Goal: Task Accomplishment & Management: Manage account settings

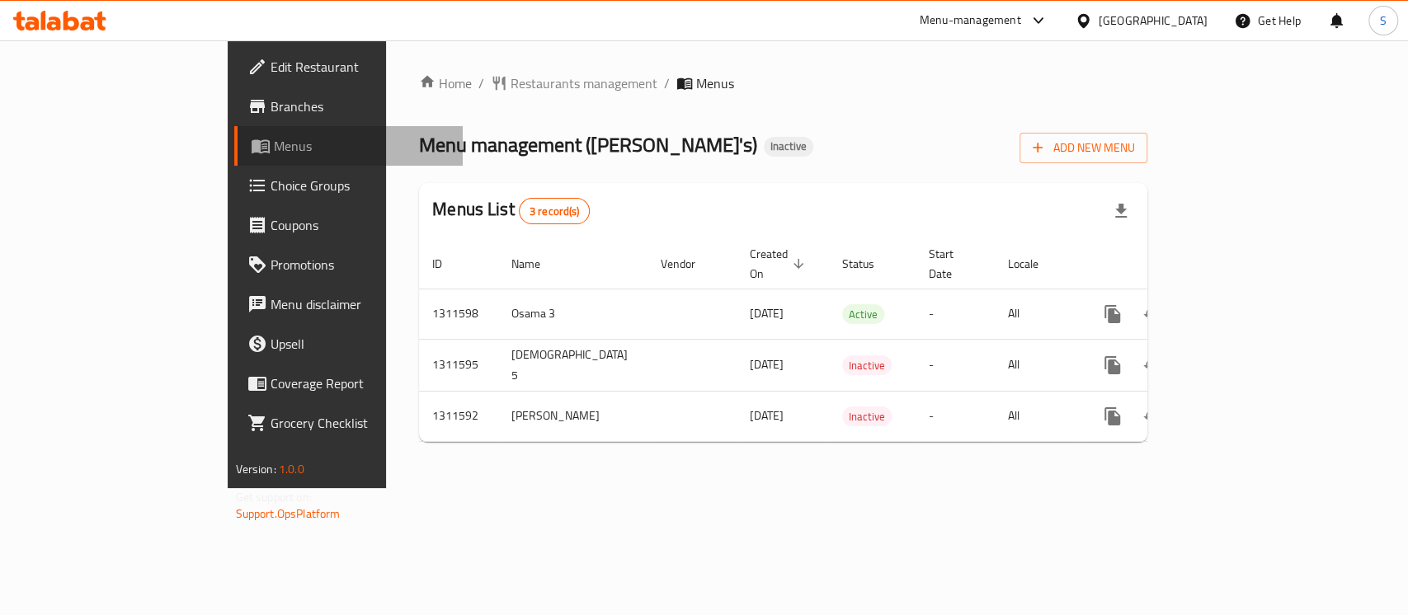
click at [274, 151] on span "Menus" at bounding box center [362, 146] width 176 height 20
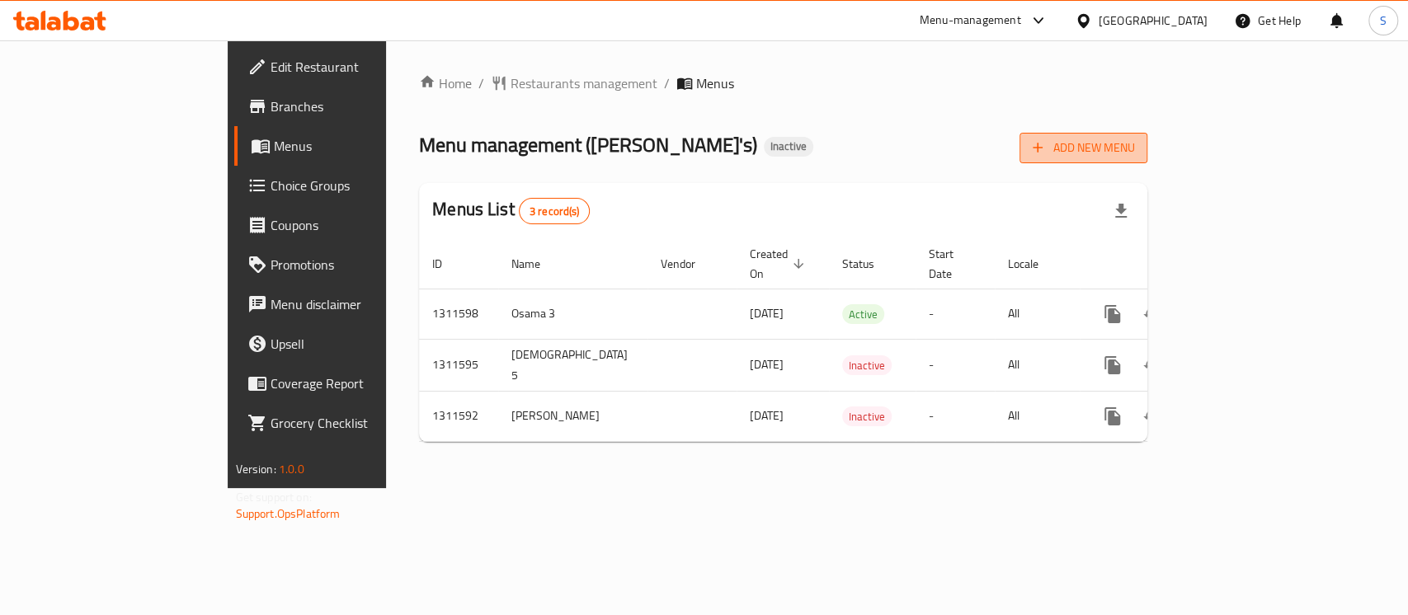
click at [1134, 157] on span "Add New Menu" at bounding box center [1083, 148] width 101 height 21
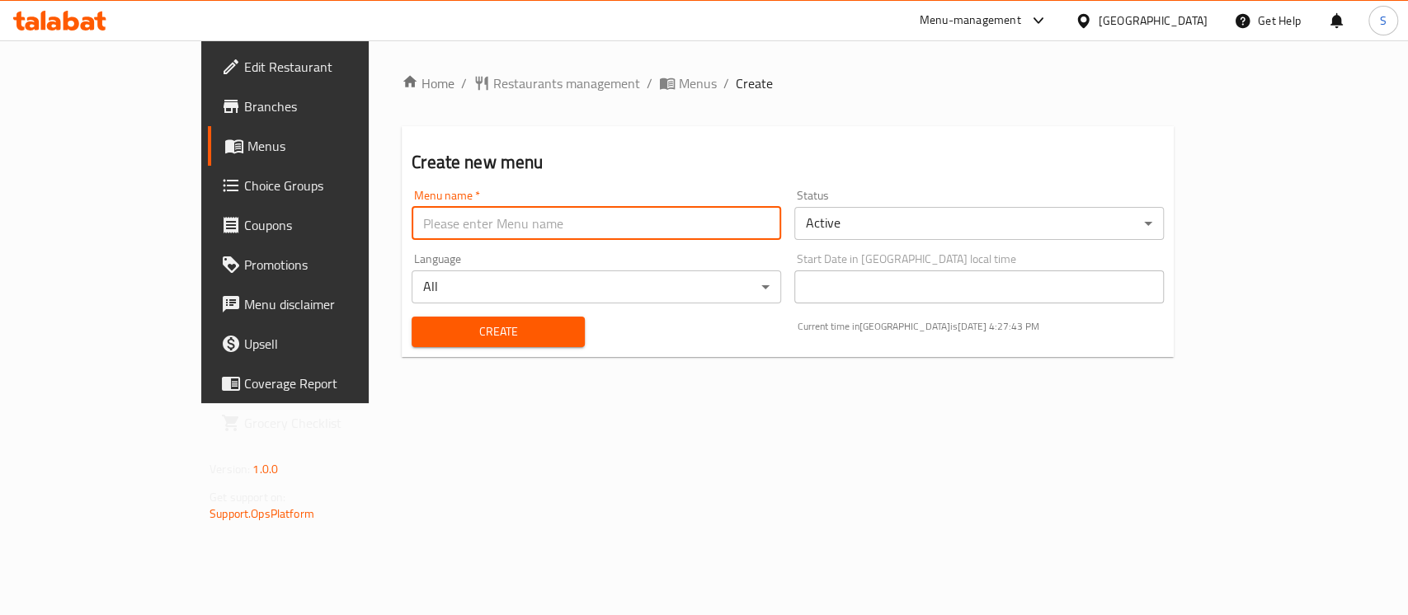
click at [750, 227] on input "text" at bounding box center [597, 223] width 370 height 33
click at [445, 228] on input "text" at bounding box center [597, 223] width 370 height 33
type input "."
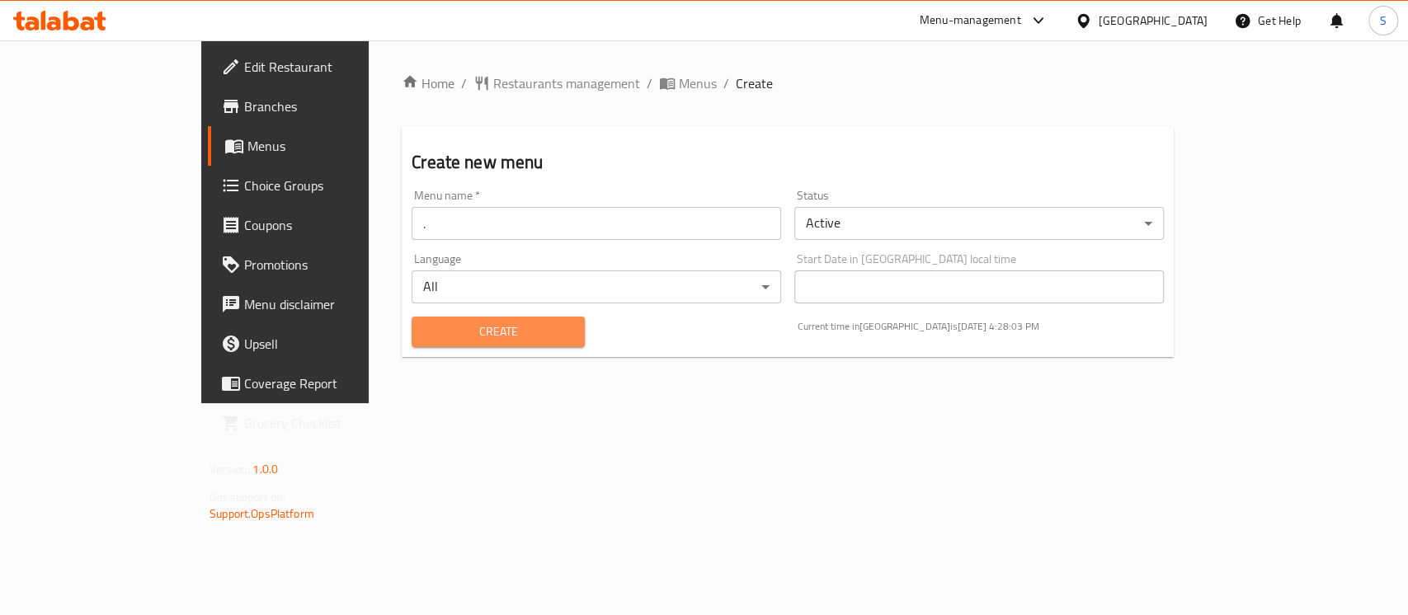
click at [425, 322] on span "Create" at bounding box center [498, 332] width 147 height 21
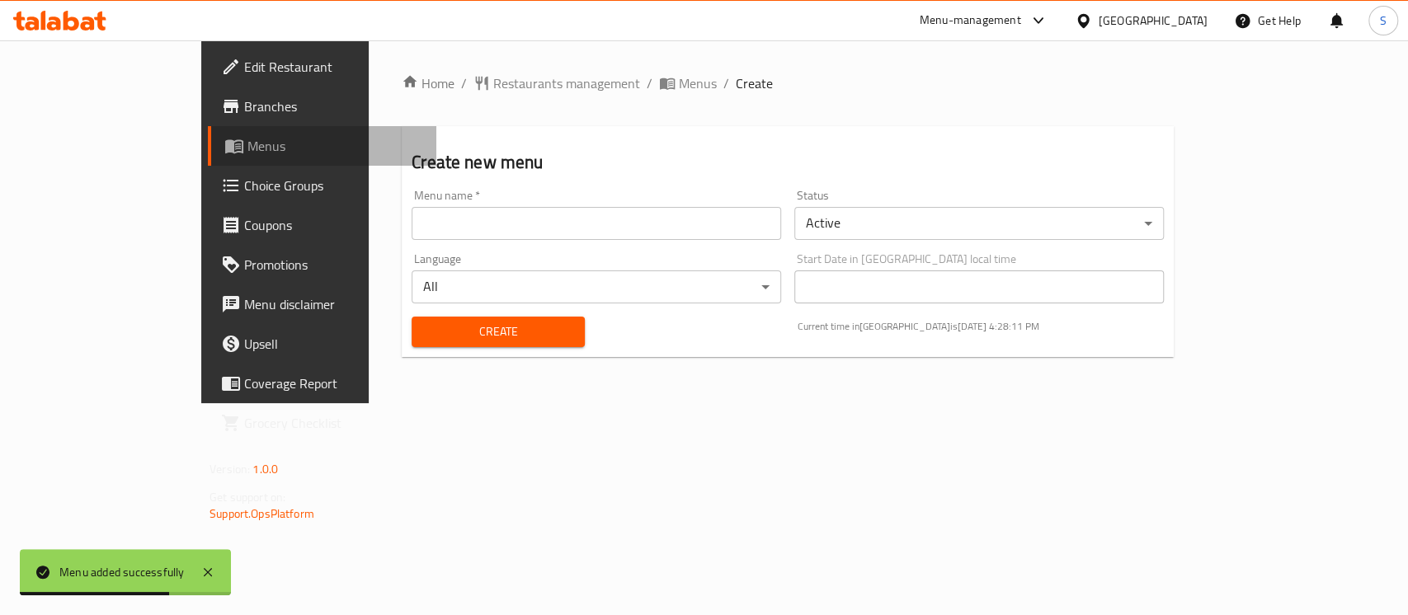
click at [247, 142] on span "Menus" at bounding box center [335, 146] width 176 height 20
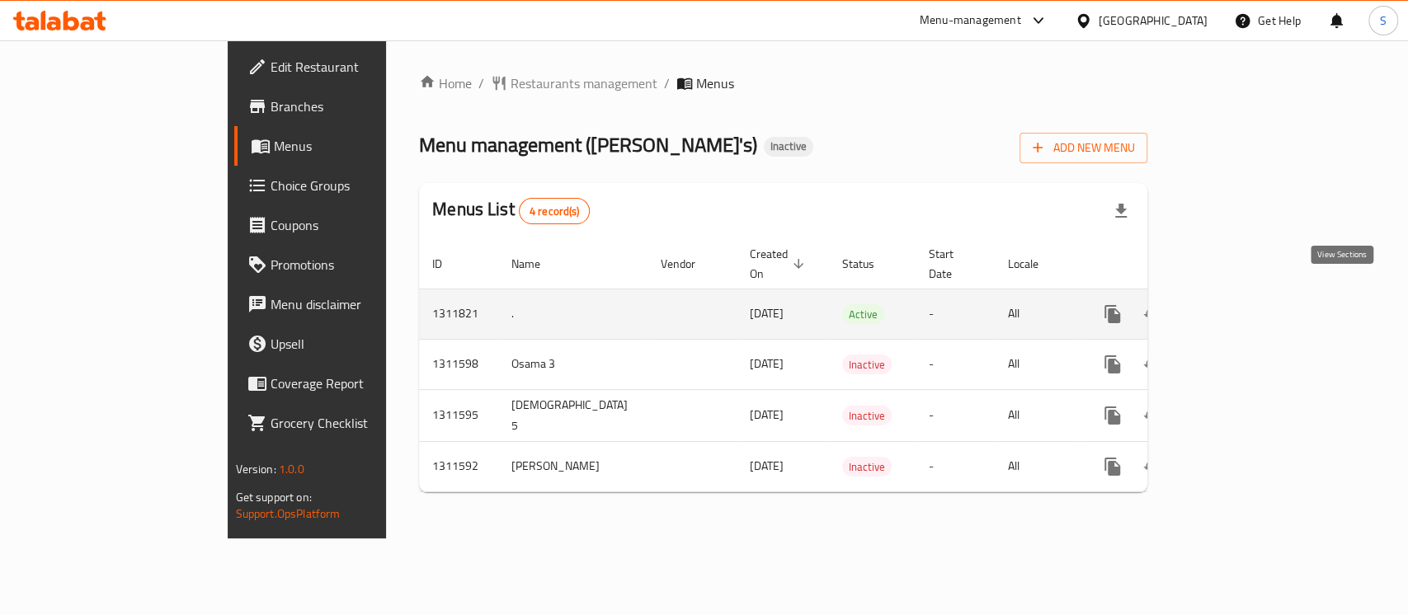
click at [1239, 307] on icon "enhanced table" at bounding box center [1231, 314] width 15 height 15
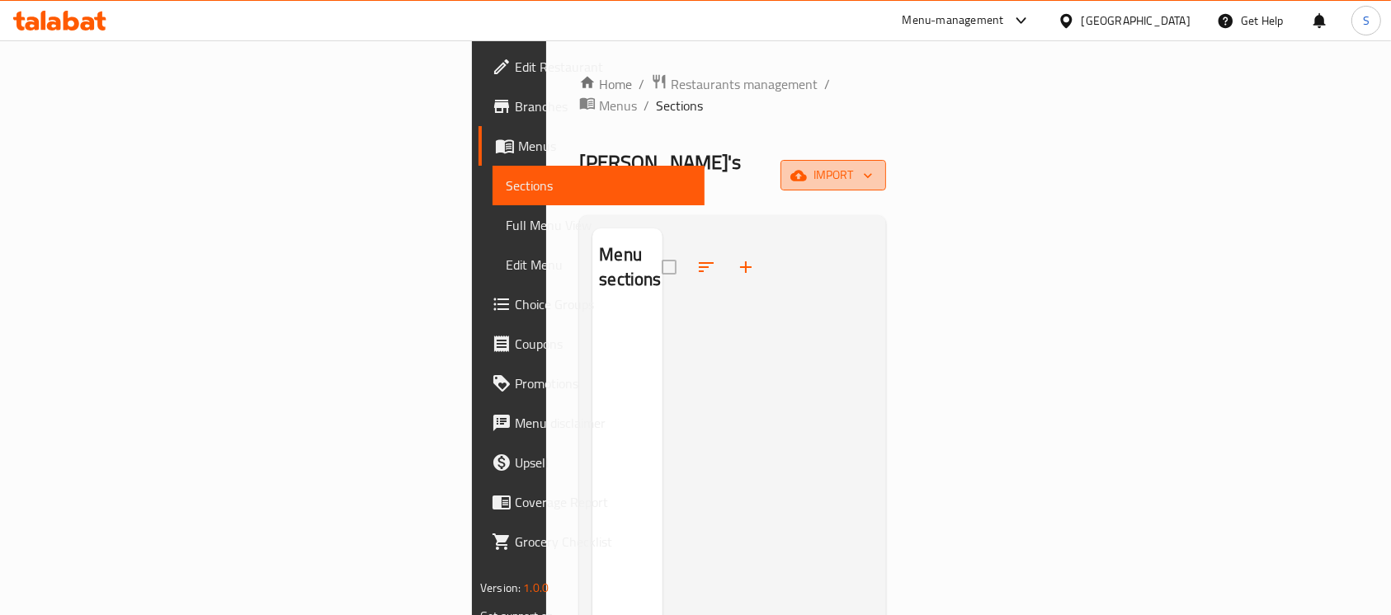
click at [873, 165] on span "import" at bounding box center [832, 175] width 79 height 21
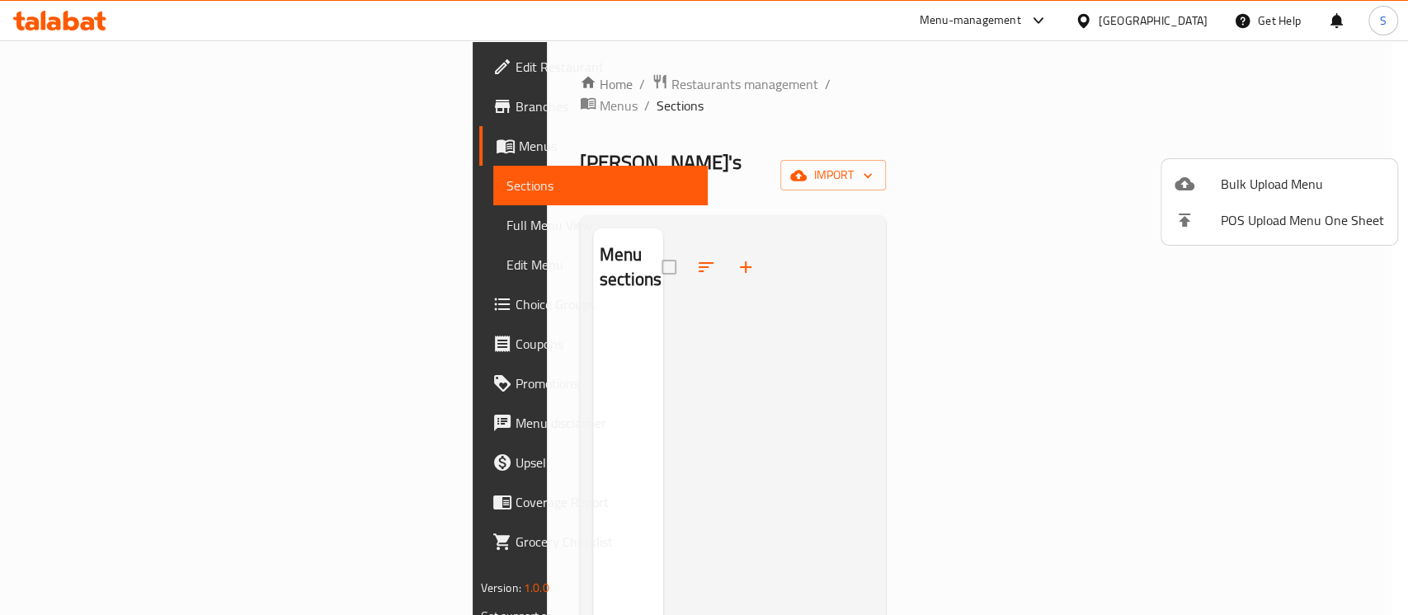
click at [771, 518] on div at bounding box center [704, 307] width 1408 height 615
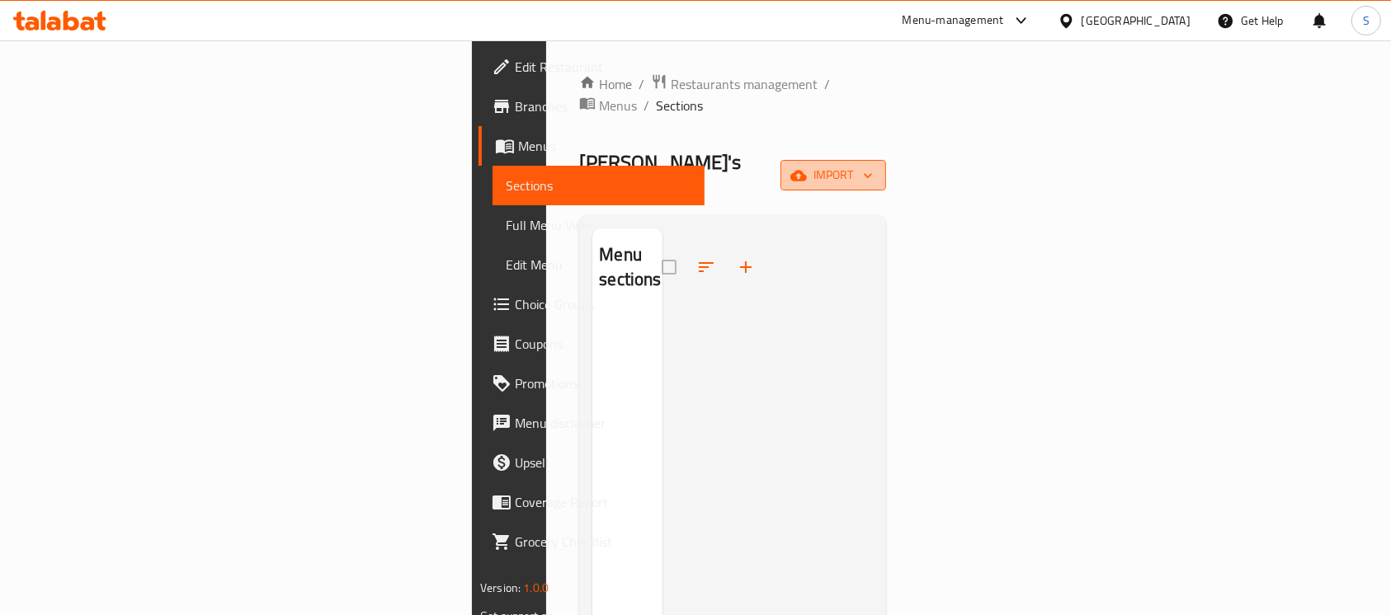
click at [873, 165] on span "import" at bounding box center [832, 175] width 79 height 21
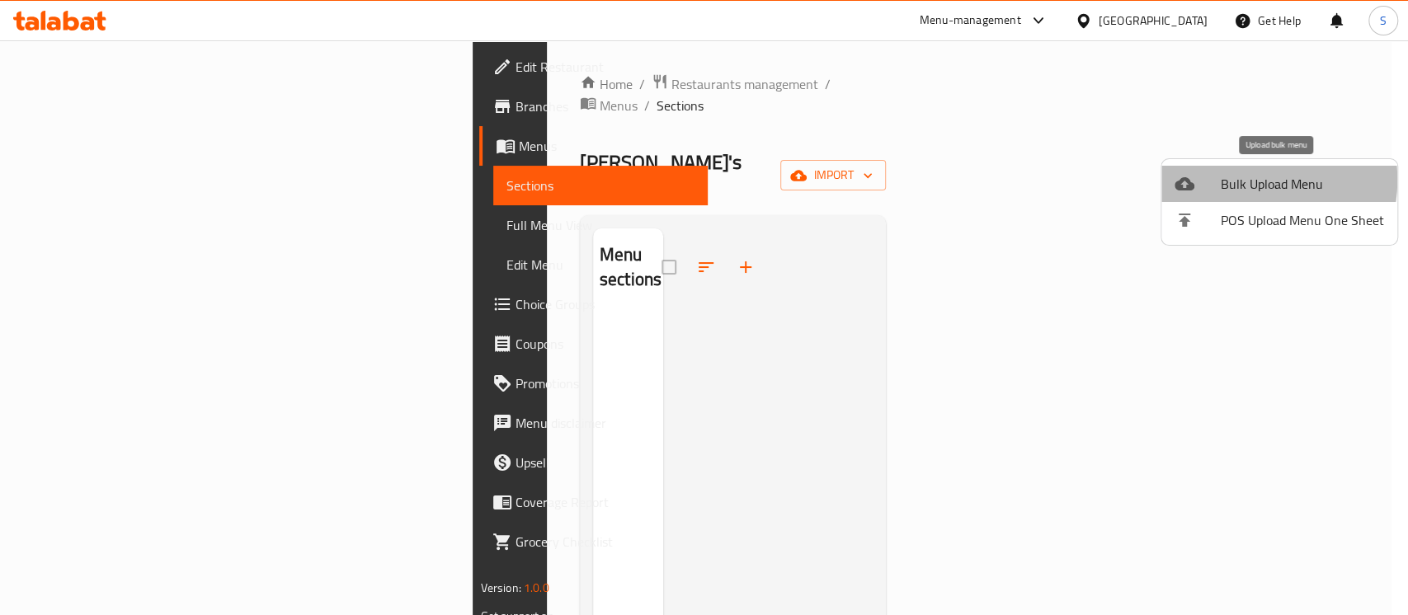
click at [1241, 180] on span "Bulk Upload Menu" at bounding box center [1302, 184] width 163 height 20
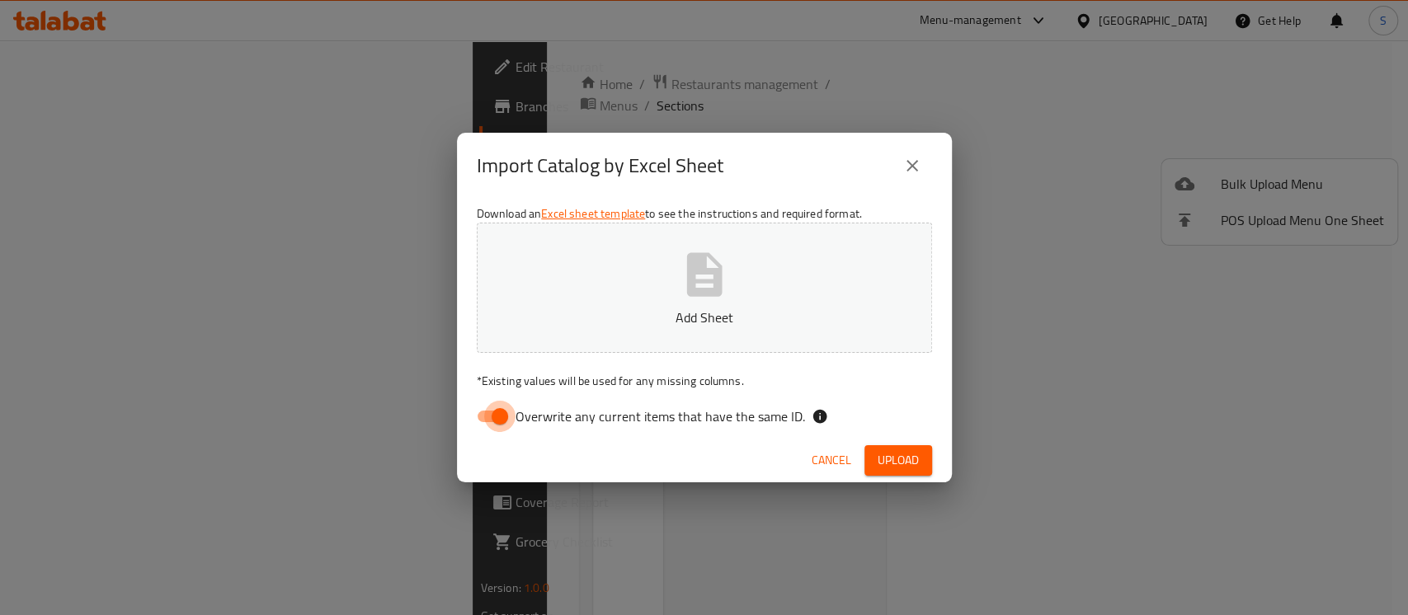
click at [501, 421] on input "Overwrite any current items that have the same ID." at bounding box center [500, 416] width 94 height 31
checkbox input "false"
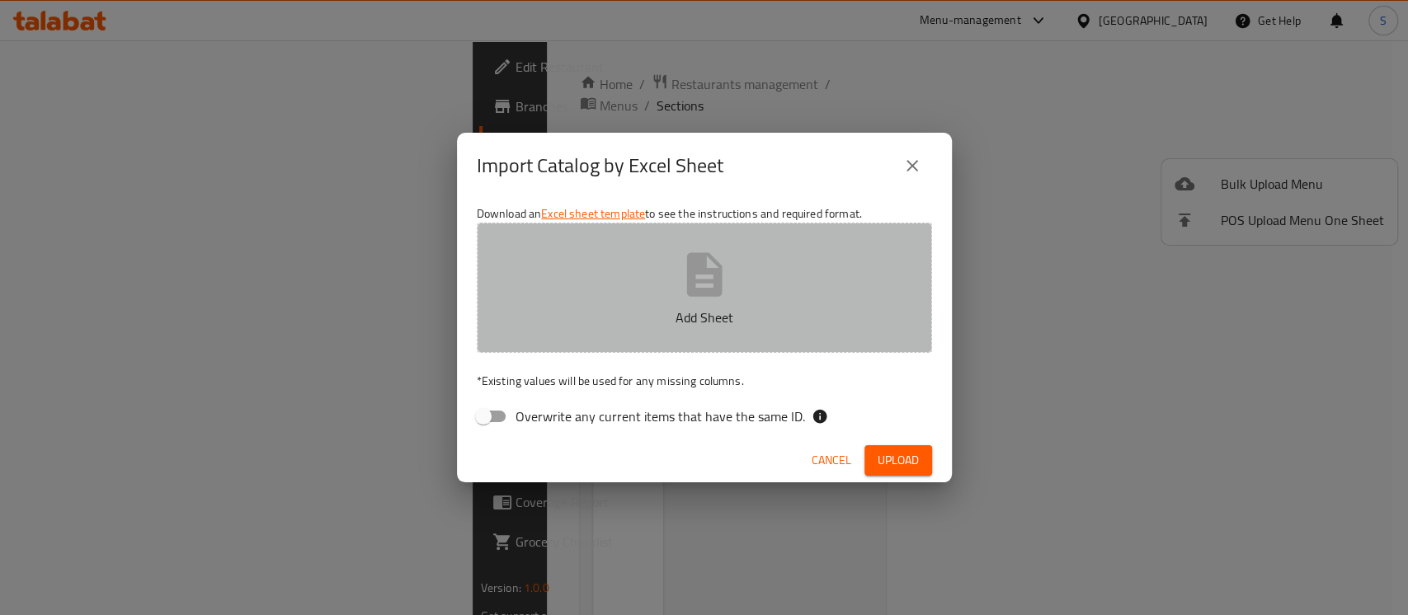
click at [701, 265] on icon "button" at bounding box center [703, 274] width 35 height 44
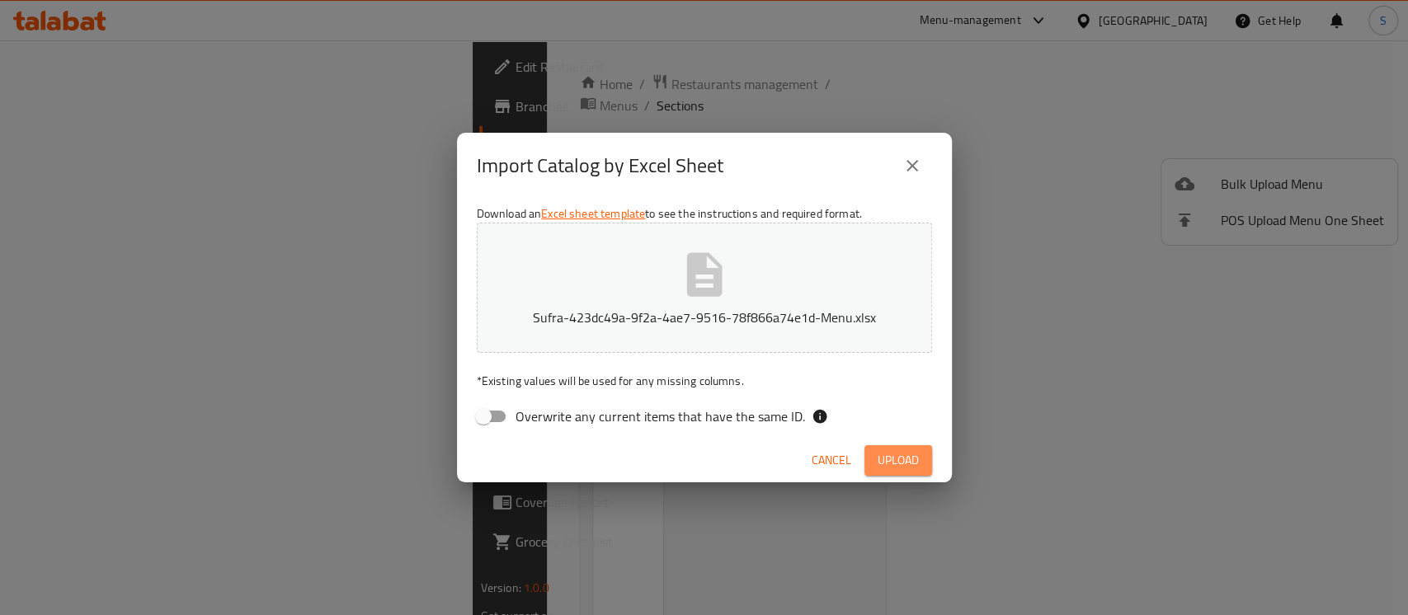
click at [889, 464] on span "Upload" at bounding box center [898, 460] width 41 height 21
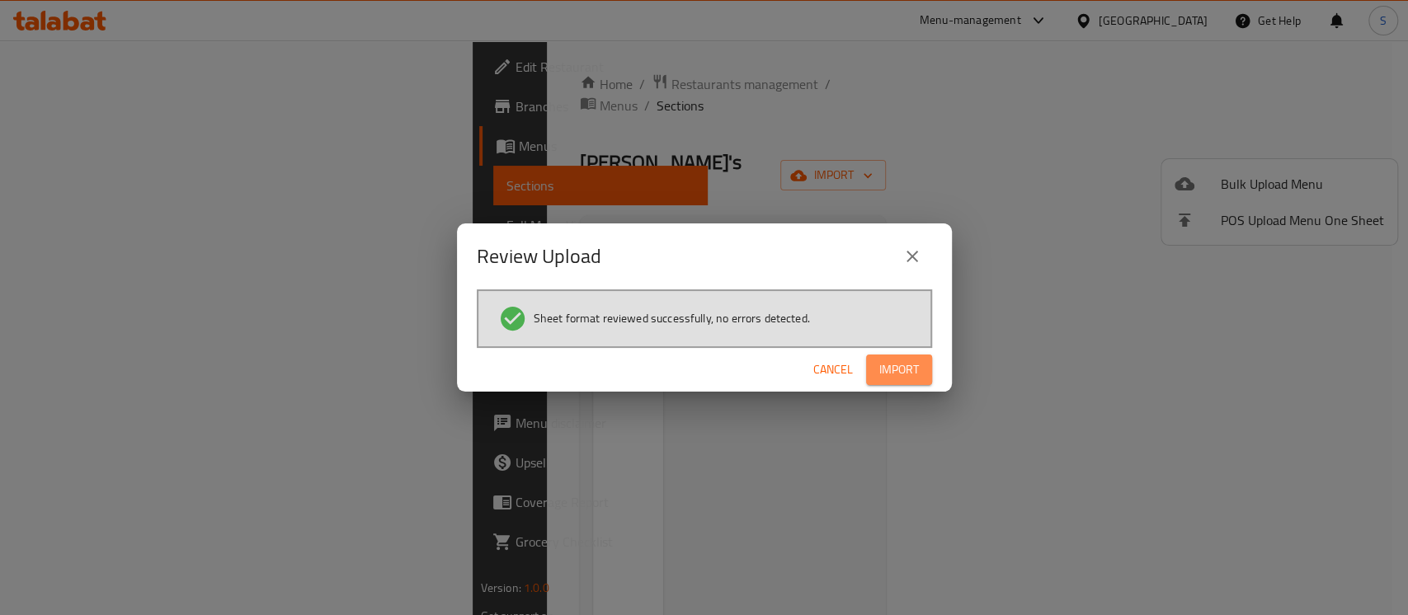
click at [904, 379] on span "Import" at bounding box center [899, 370] width 40 height 21
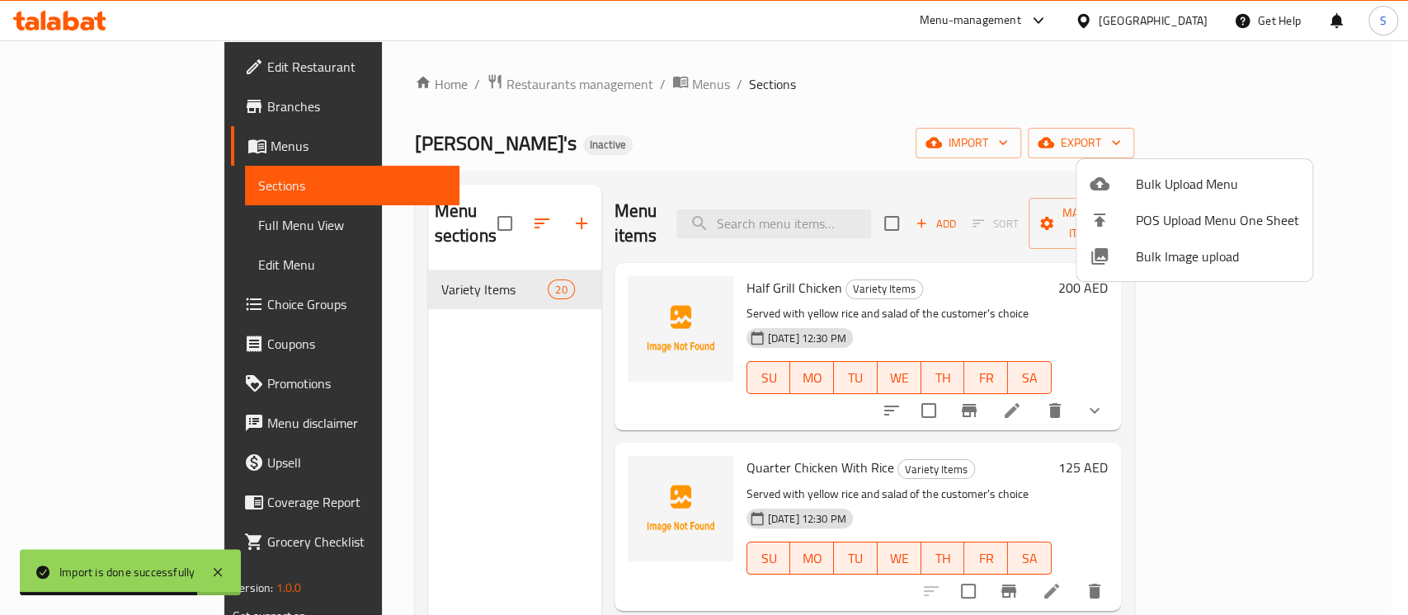
click at [1023, 172] on div at bounding box center [704, 307] width 1408 height 615
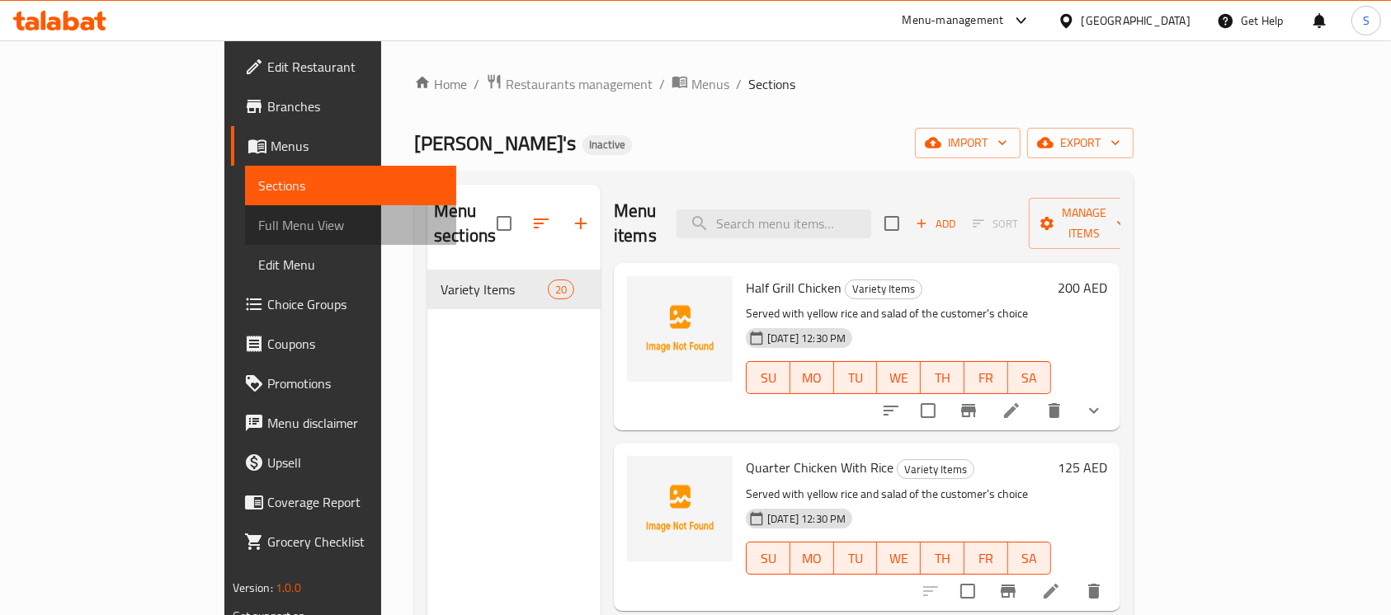
click at [258, 233] on span "Full Menu View" at bounding box center [351, 225] width 186 height 20
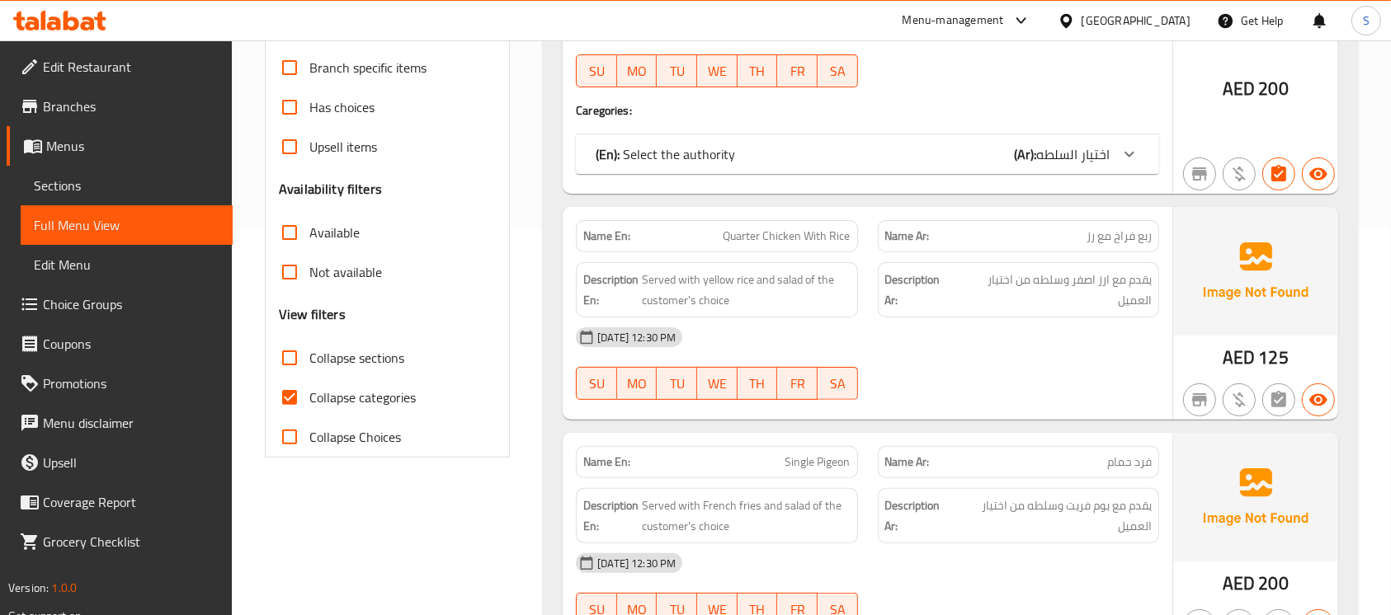
scroll to position [388, 0]
click at [282, 390] on input "Collapse categories" at bounding box center [290, 396] width 40 height 40
checkbox input "false"
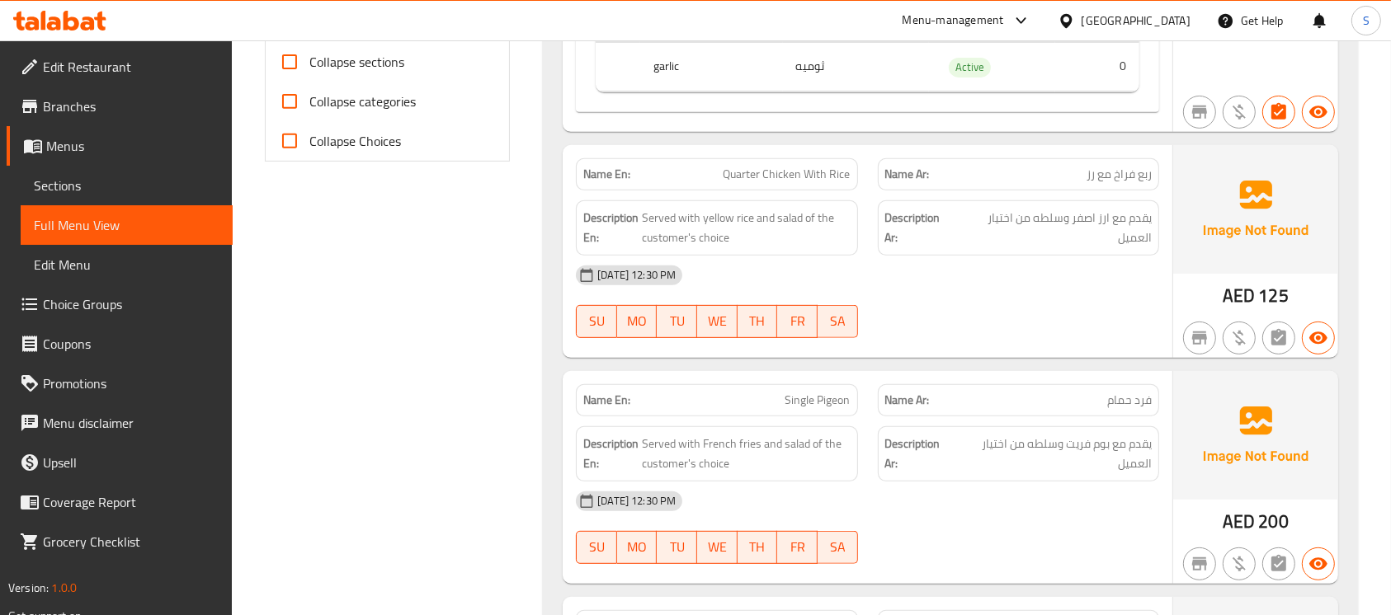
scroll to position [707, 0]
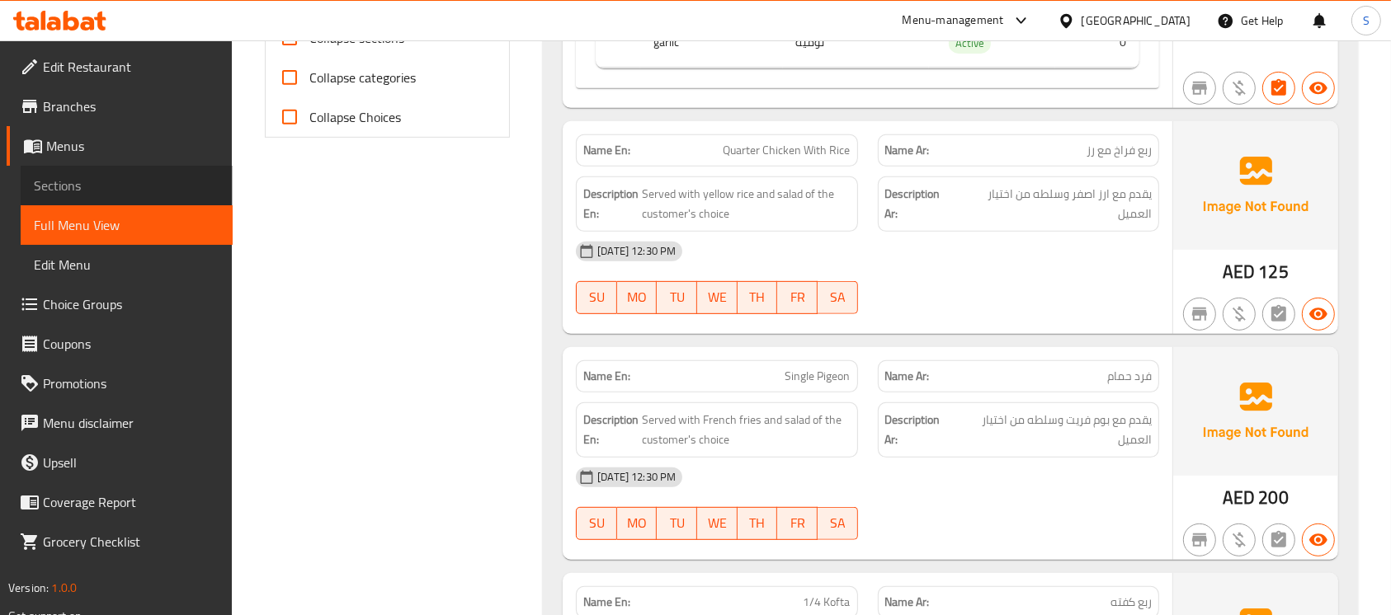
click at [73, 184] on span "Sections" at bounding box center [127, 186] width 186 height 20
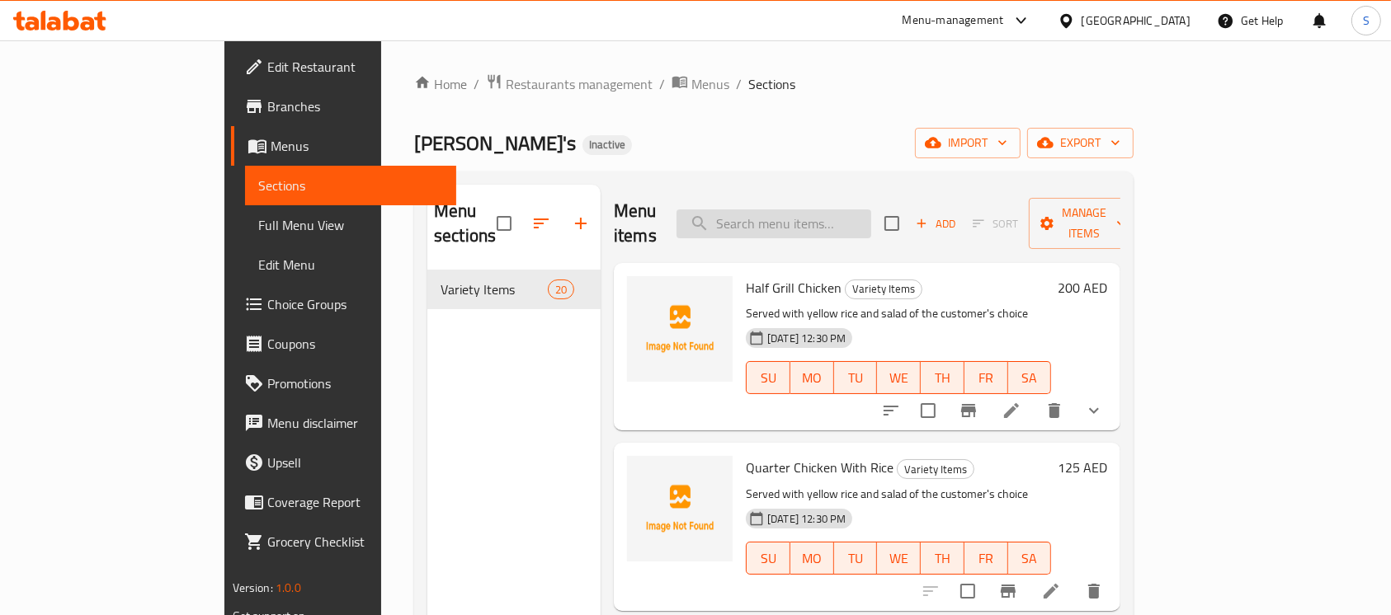
click at [811, 214] on input "search" at bounding box center [773, 224] width 195 height 29
paste input "فرد حمام"
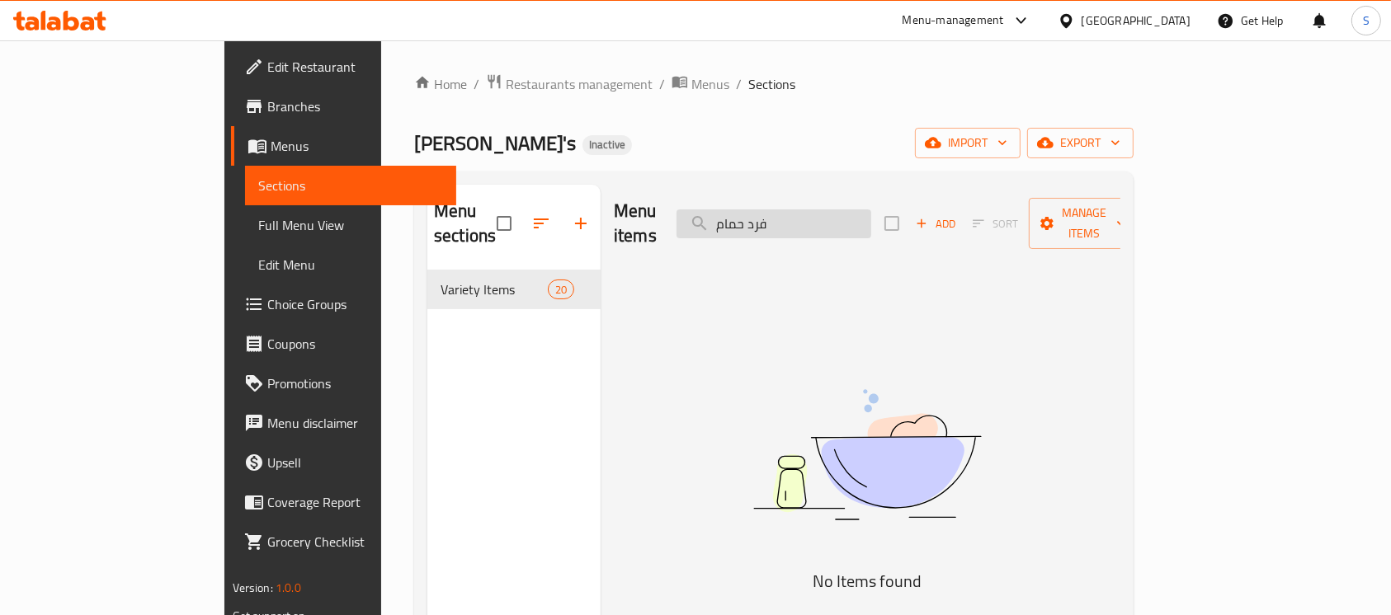
type input "فرد حمام"
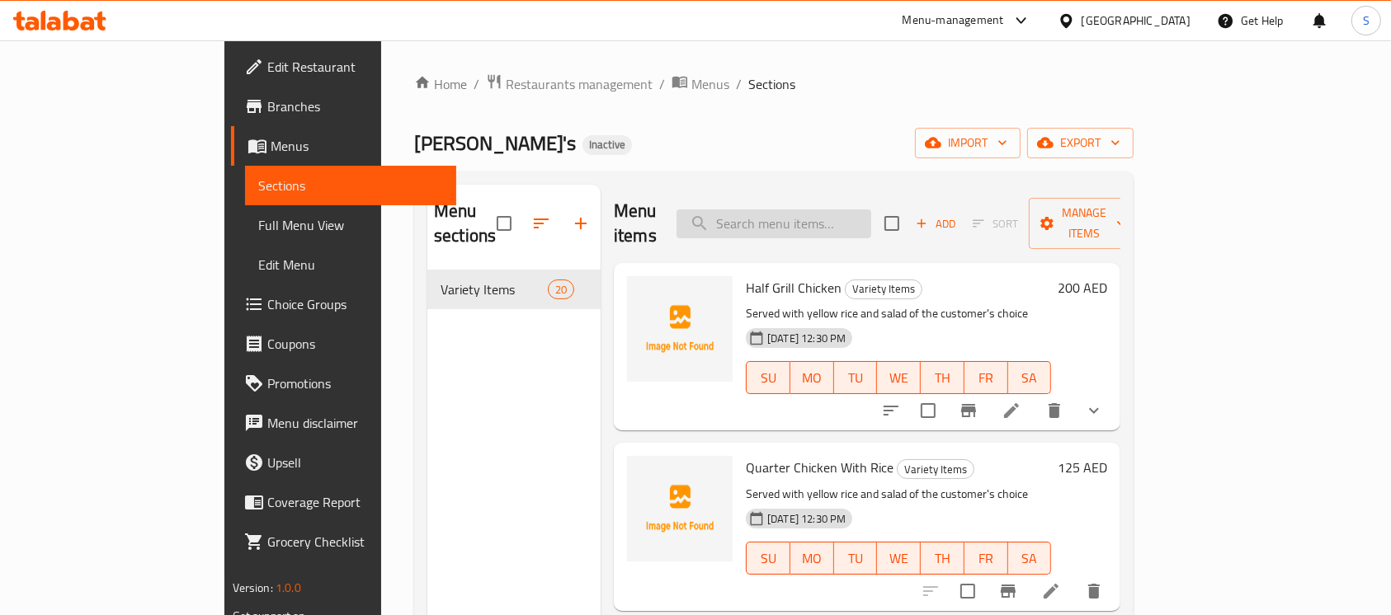
click at [823, 210] on input "search" at bounding box center [773, 224] width 195 height 29
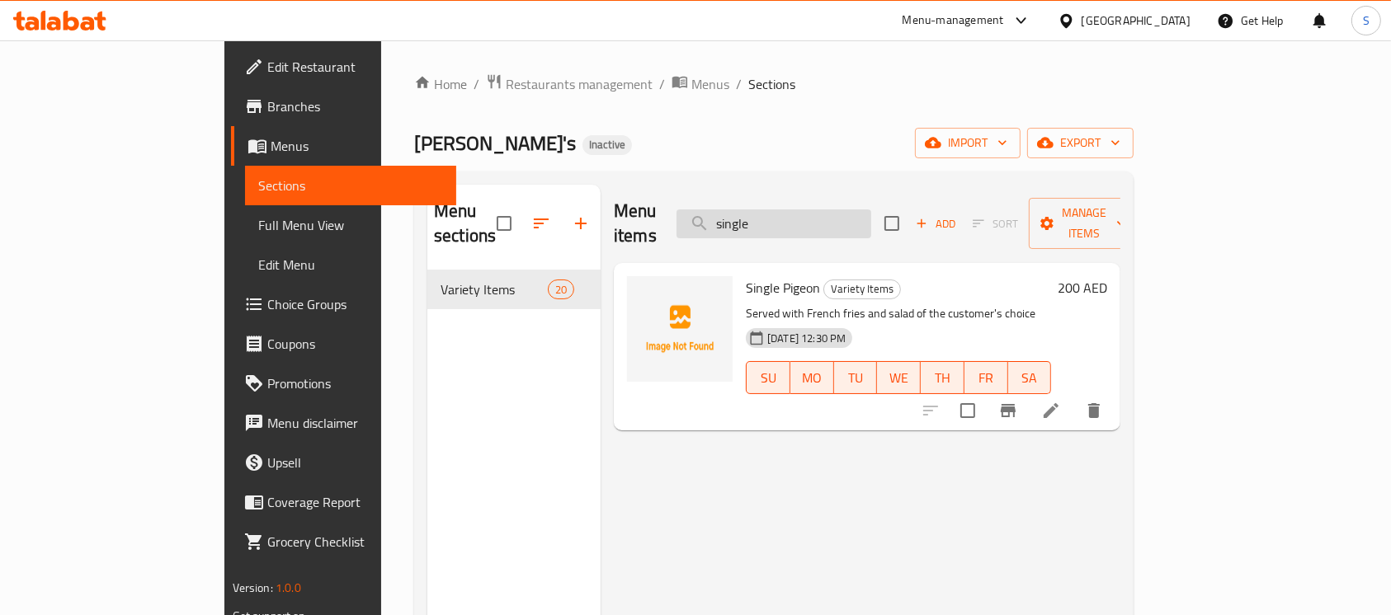
type input "single"
click at [1061, 401] on icon at bounding box center [1051, 411] width 20 height 20
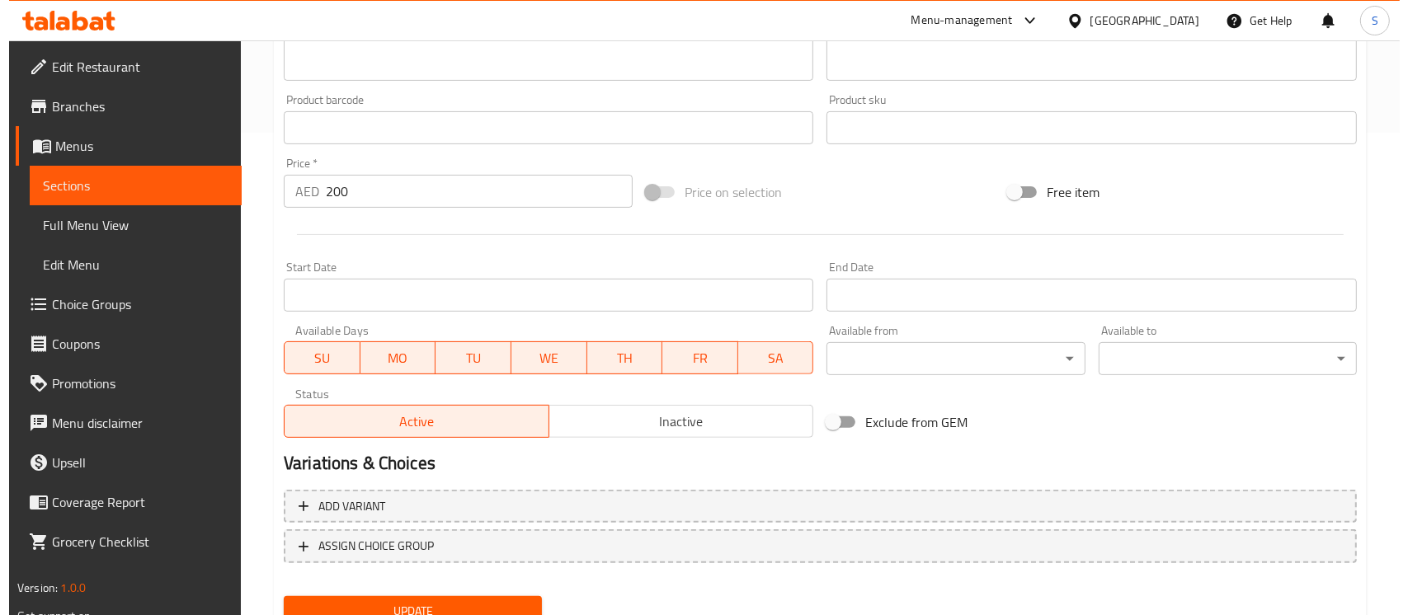
scroll to position [550, 0]
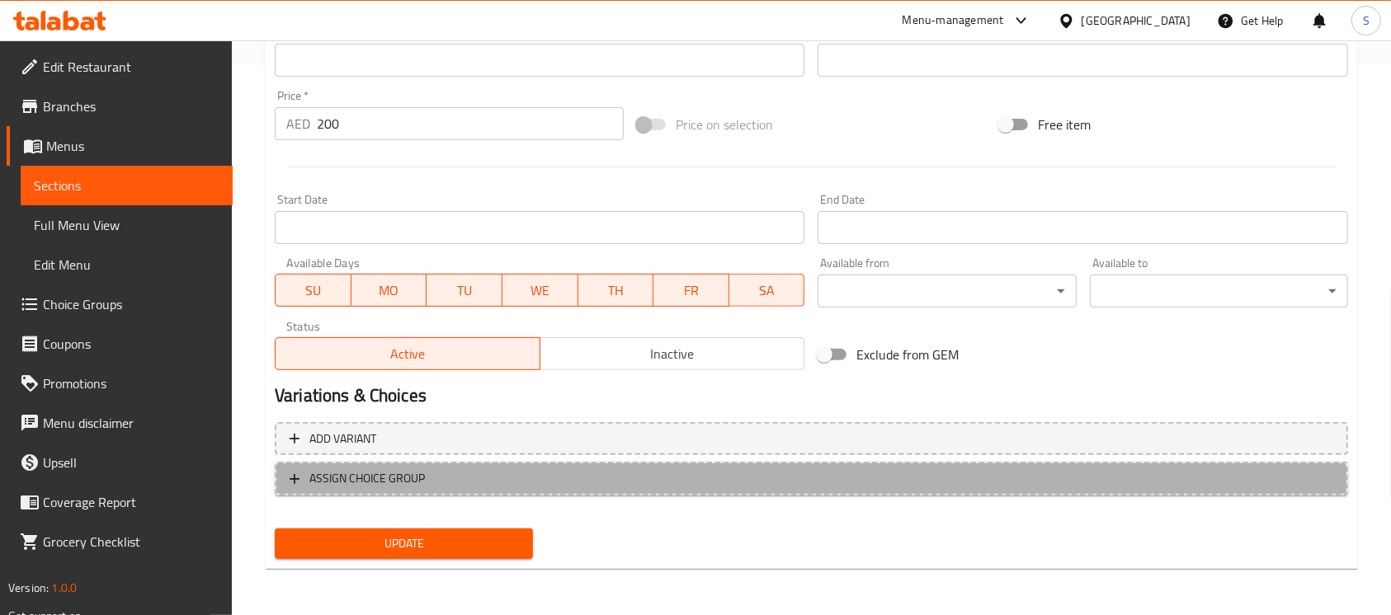
click at [389, 483] on span "ASSIGN CHOICE GROUP" at bounding box center [366, 479] width 115 height 21
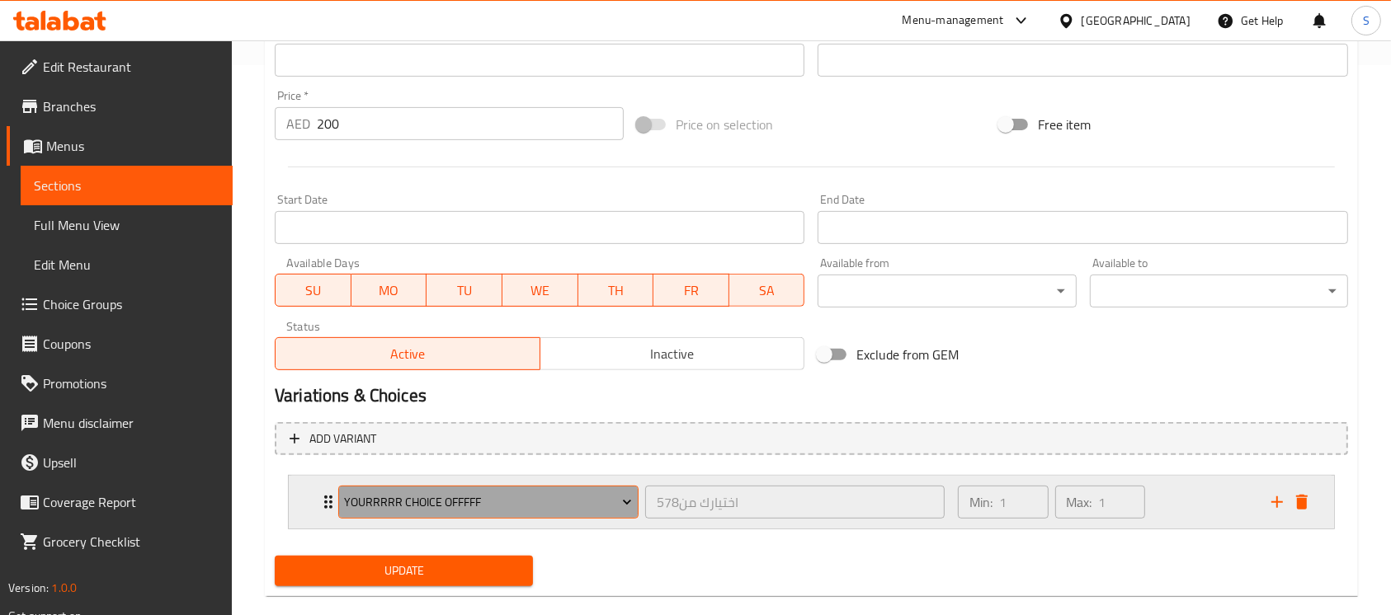
click at [576, 497] on span "Yourrrrr Choice Offfff" at bounding box center [488, 502] width 288 height 21
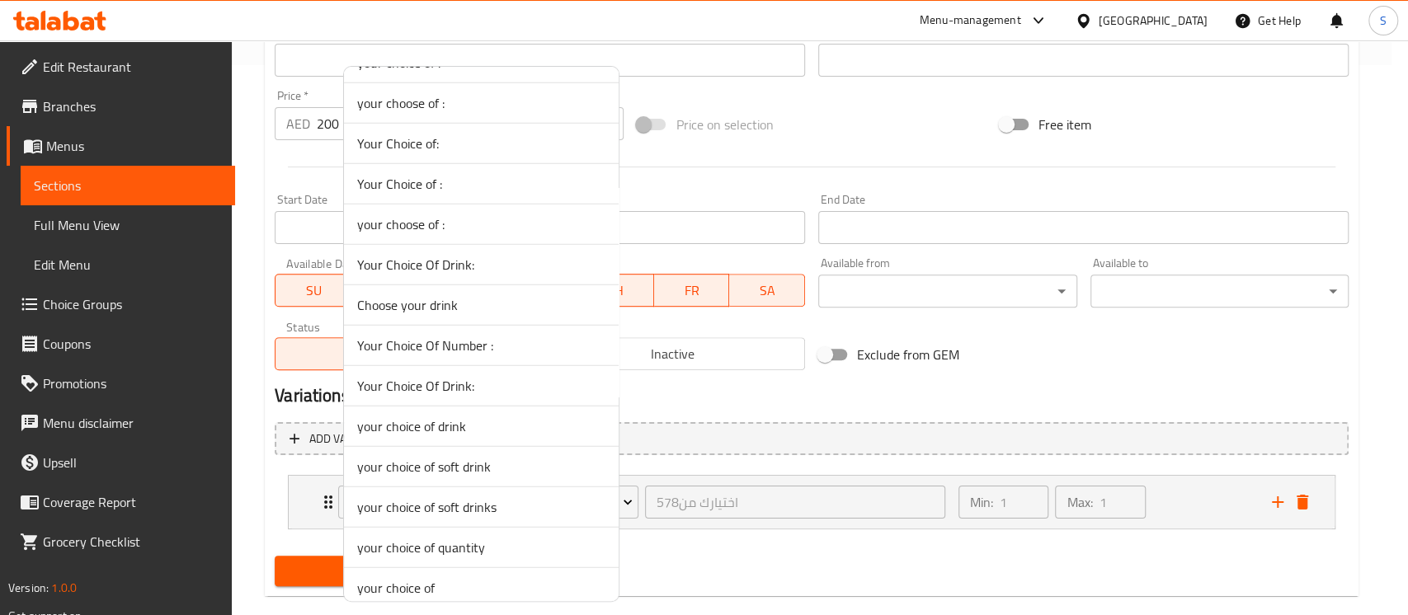
scroll to position [3021, 0]
